Goal: Task Accomplishment & Management: Complete application form

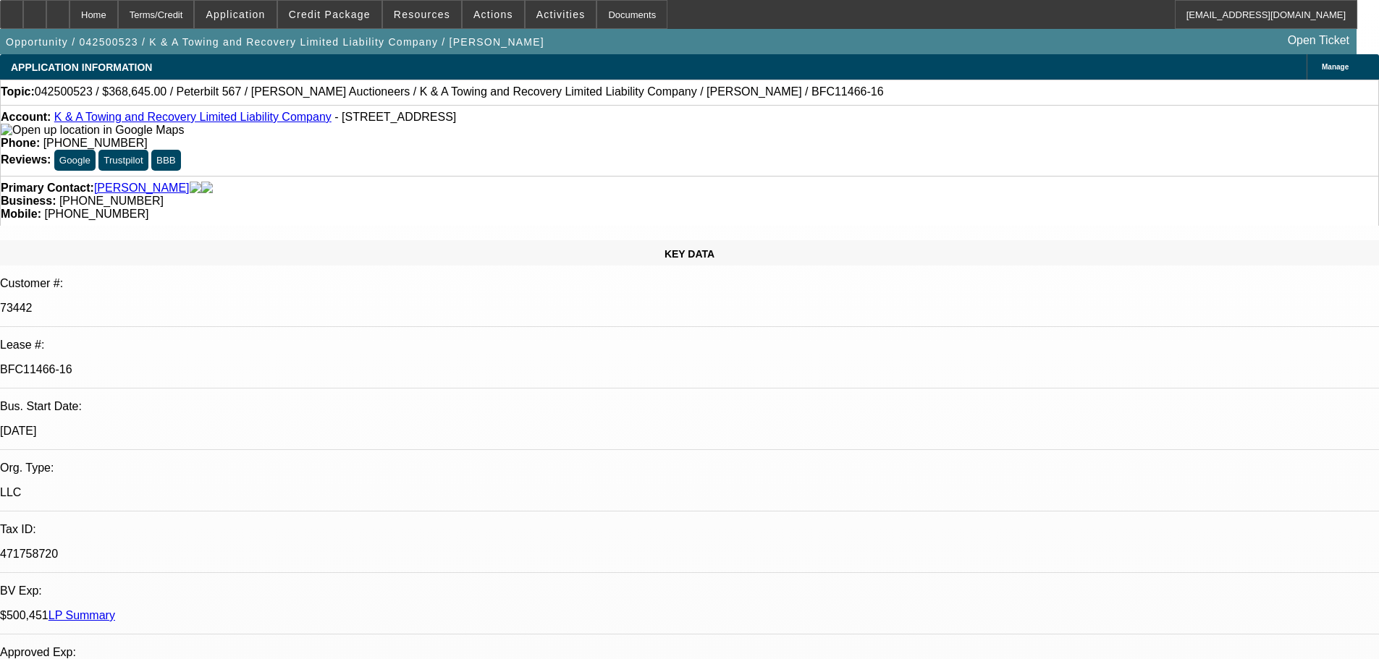
select select "0"
select select "2"
select select "0"
select select "2"
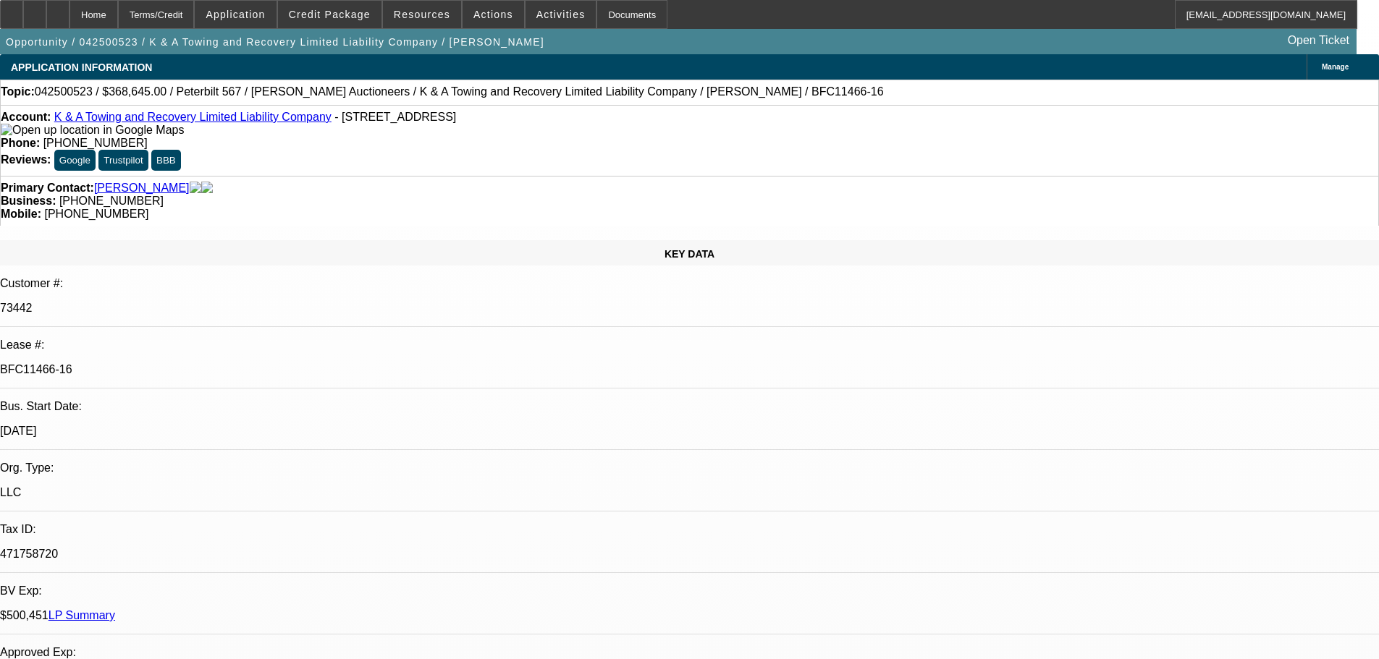
select select "0"
select select "0.2"
select select "0"
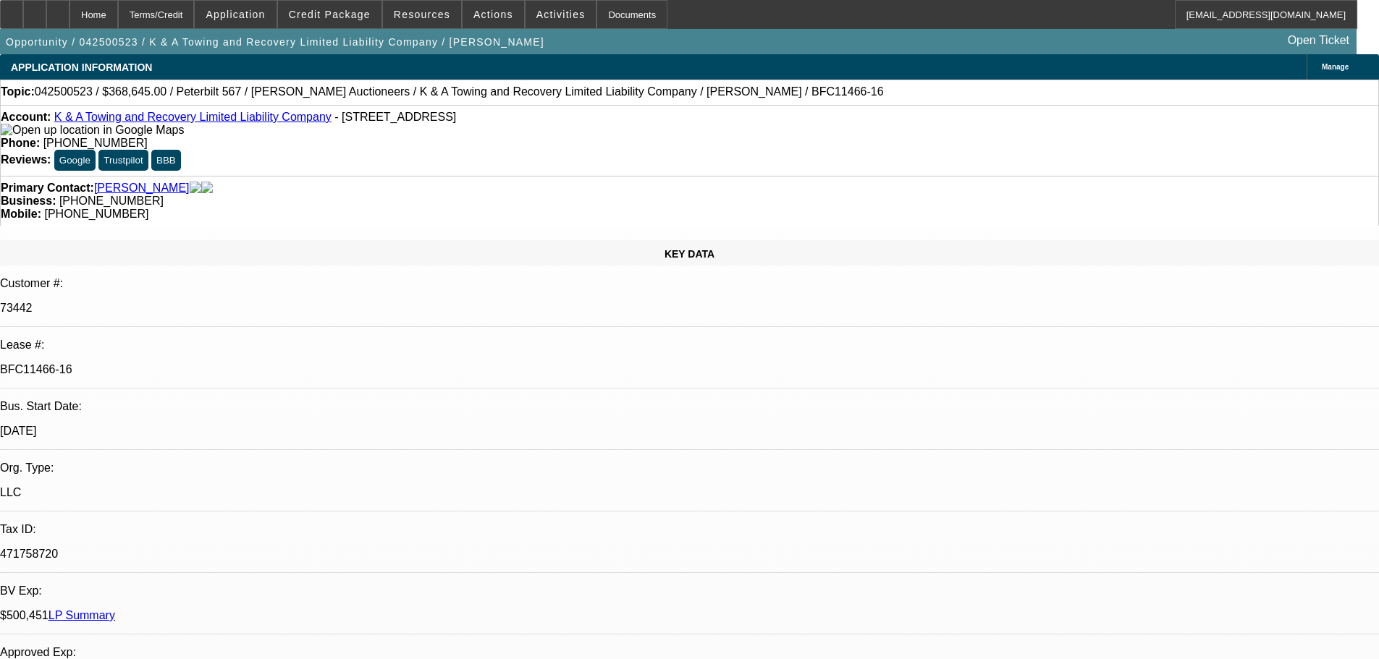
select select "2"
select select "0"
select select "1"
select select "2"
select select "6"
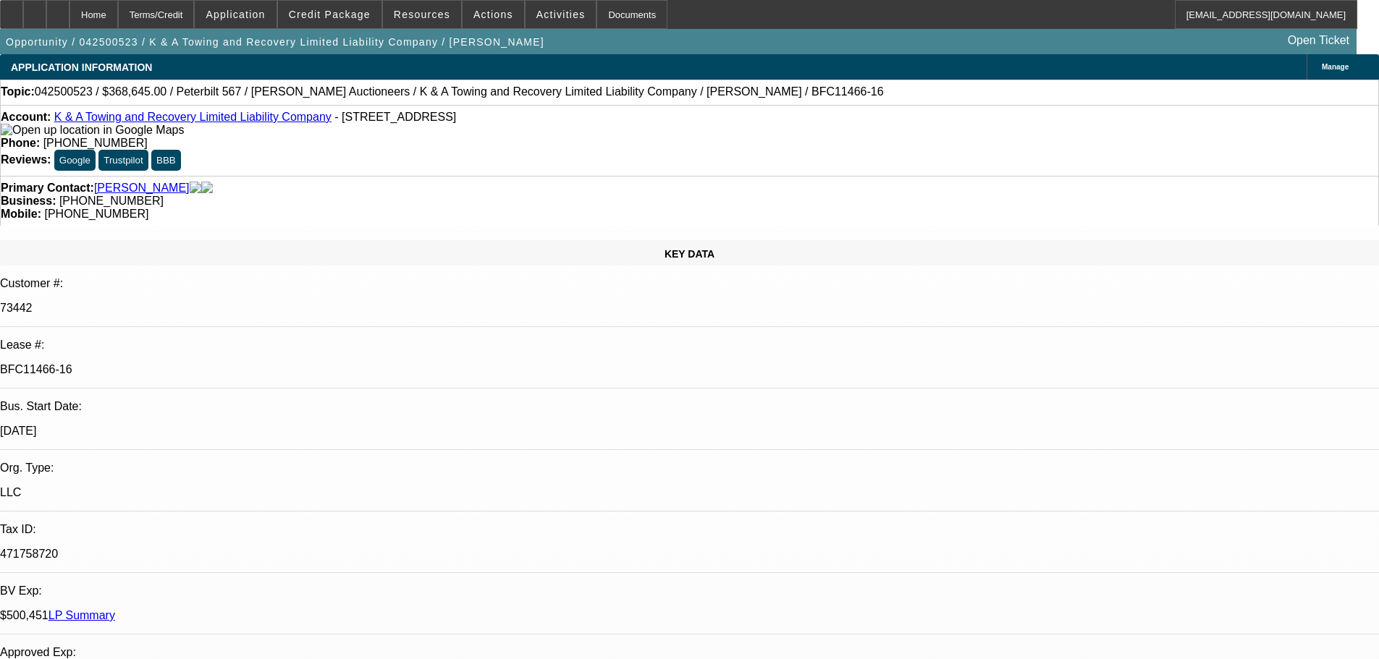
select select "1"
select select "2"
select select "6"
select select "1"
select select "2"
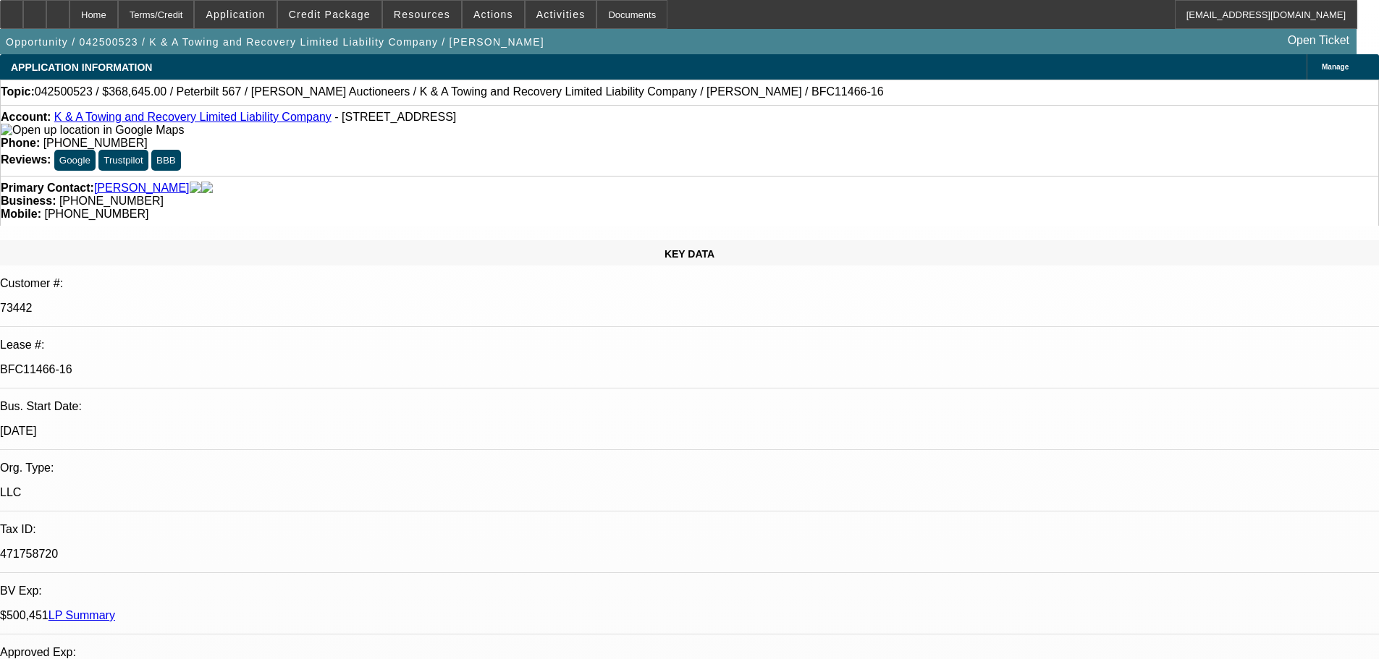
select select "6"
select select "1"
select select "2"
select select "6"
